Goal: Task Accomplishment & Management: Manage account settings

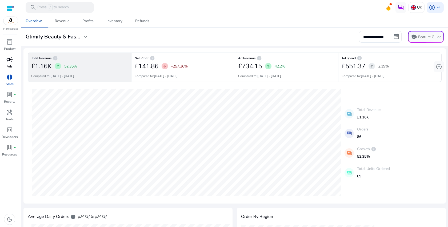
click at [12, 61] on span "campaign" at bounding box center [9, 59] width 6 height 6
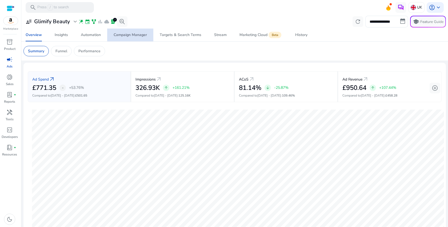
click at [135, 35] on div "Campaign Manager" at bounding box center [130, 35] width 33 height 4
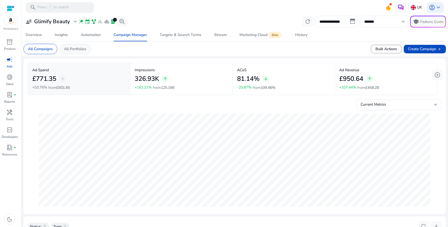
click at [84, 51] on p "All Portfolios" at bounding box center [75, 49] width 22 height 6
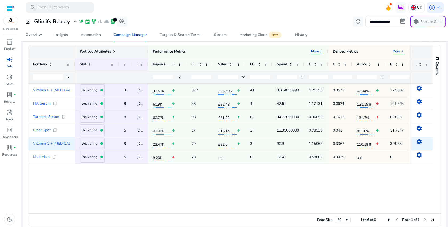
scroll to position [174, 0]
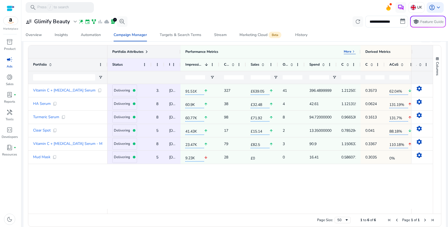
drag, startPoint x: 74, startPoint y: 64, endPoint x: 106, endPoint y: 64, distance: 32.5
click at [106, 64] on div at bounding box center [107, 64] width 2 height 13
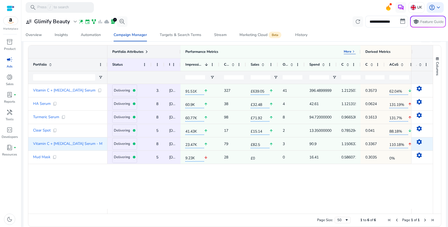
click at [418, 142] on mat-icon "settings" at bounding box center [419, 142] width 6 height 6
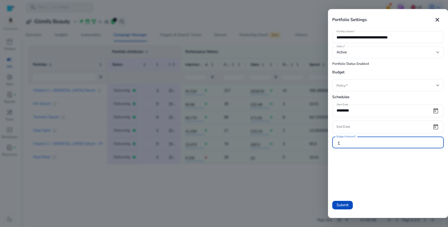
click at [378, 142] on input "*" at bounding box center [394, 142] width 92 height 6
type input "*"
click at [338, 206] on span "Submit" at bounding box center [342, 205] width 12 height 6
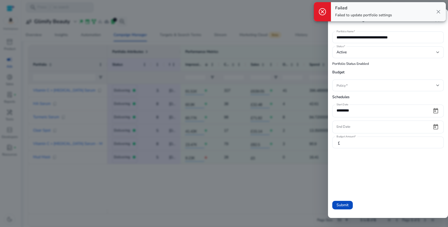
click at [287, 192] on div at bounding box center [224, 113] width 448 height 227
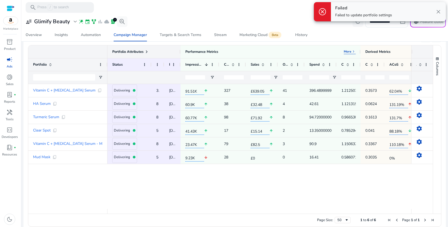
click at [438, 11] on span "close" at bounding box center [438, 12] width 6 height 6
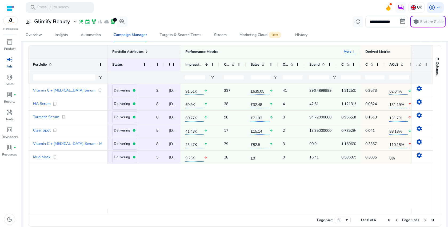
scroll to position [0, 0]
